Goal: Task Accomplishment & Management: Use online tool/utility

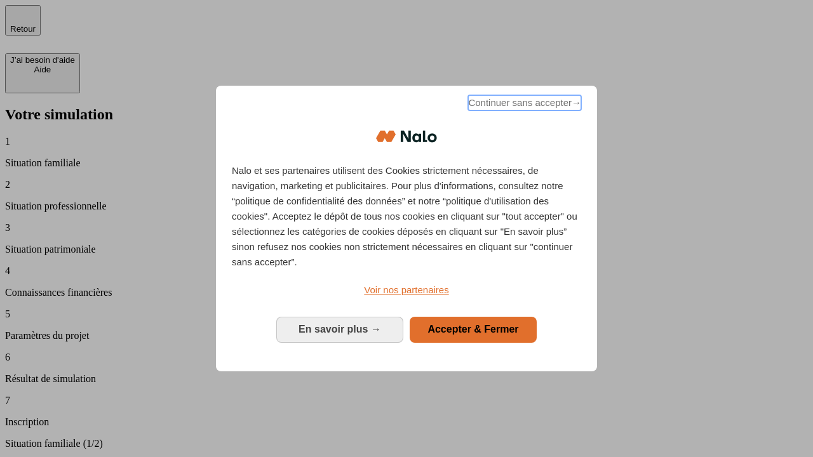
click at [523, 105] on span "Continuer sans accepter →" at bounding box center [524, 102] width 113 height 15
